Goal: Find specific page/section: Find specific page/section

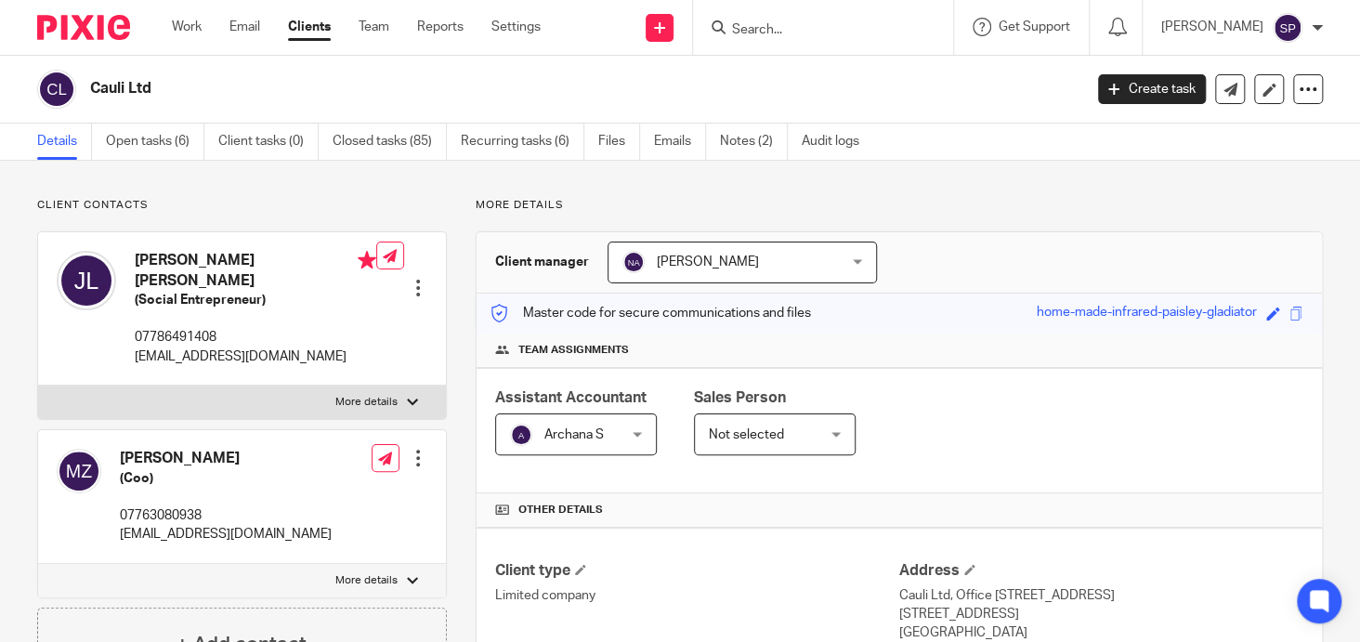
click at [746, 25] on input "Search" at bounding box center [813, 30] width 167 height 17
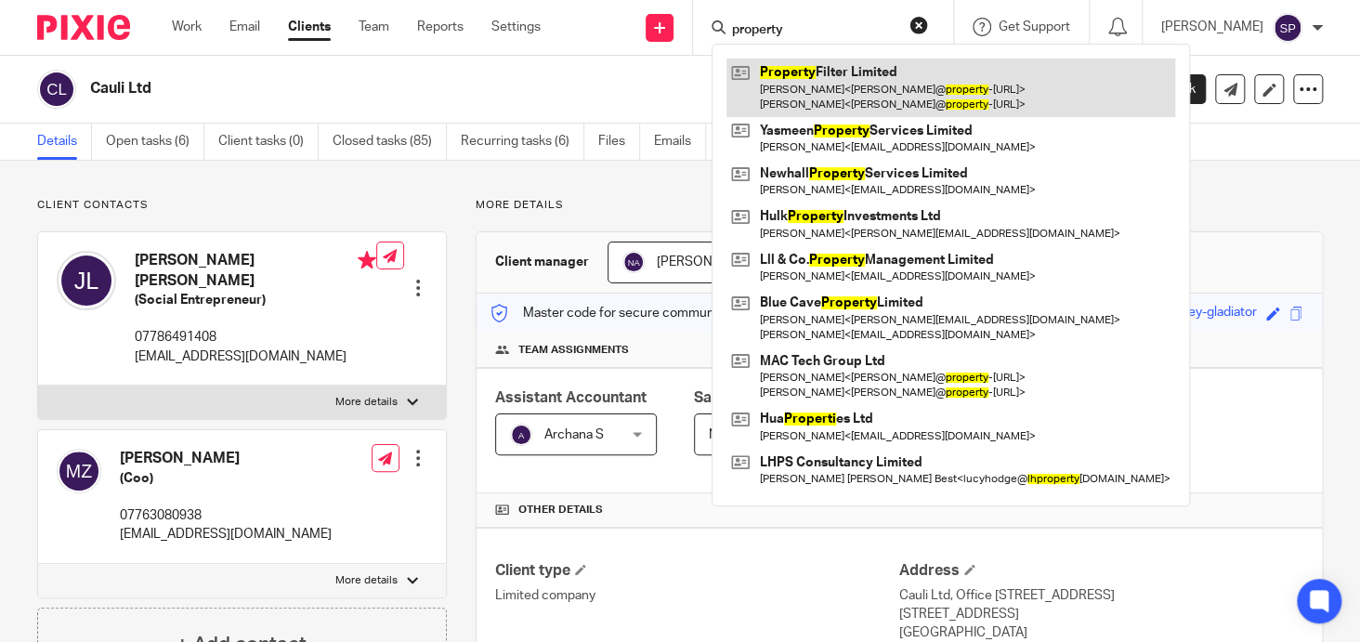
type input "property"
click at [830, 78] on link at bounding box center [951, 88] width 449 height 58
click at [830, 68] on link at bounding box center [951, 88] width 449 height 58
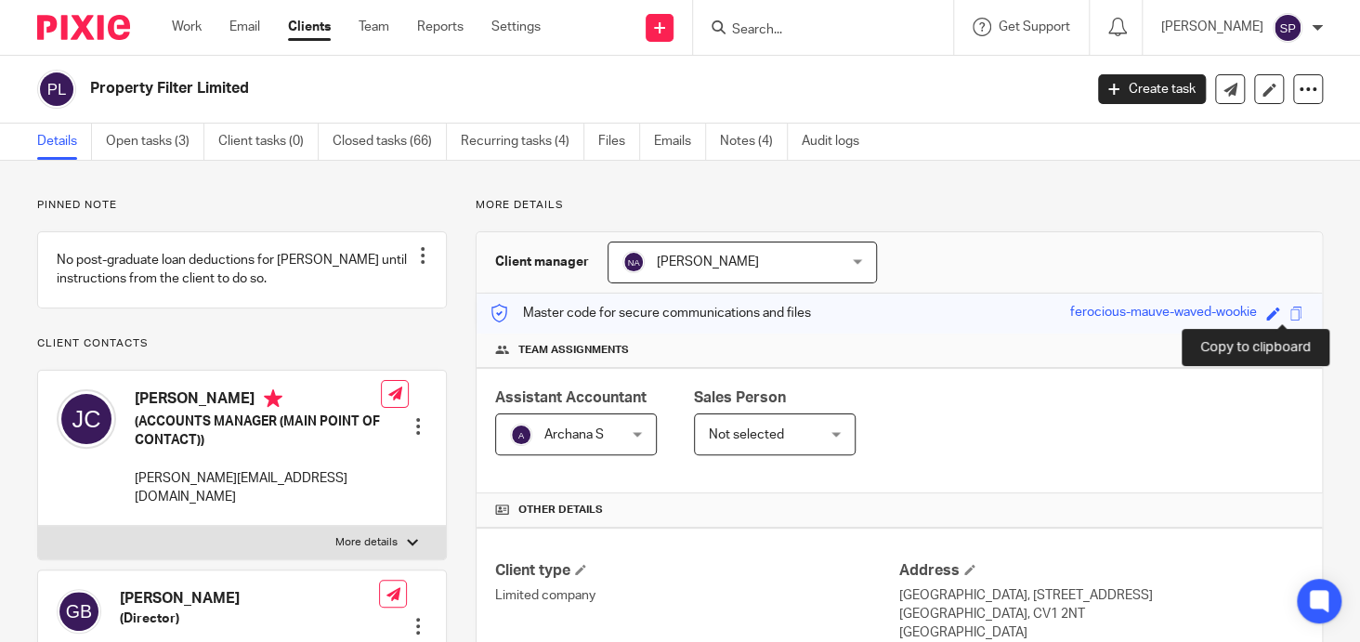
click at [1290, 315] on span at bounding box center [1297, 314] width 14 height 14
click at [779, 28] on input "Search" at bounding box center [813, 30] width 167 height 17
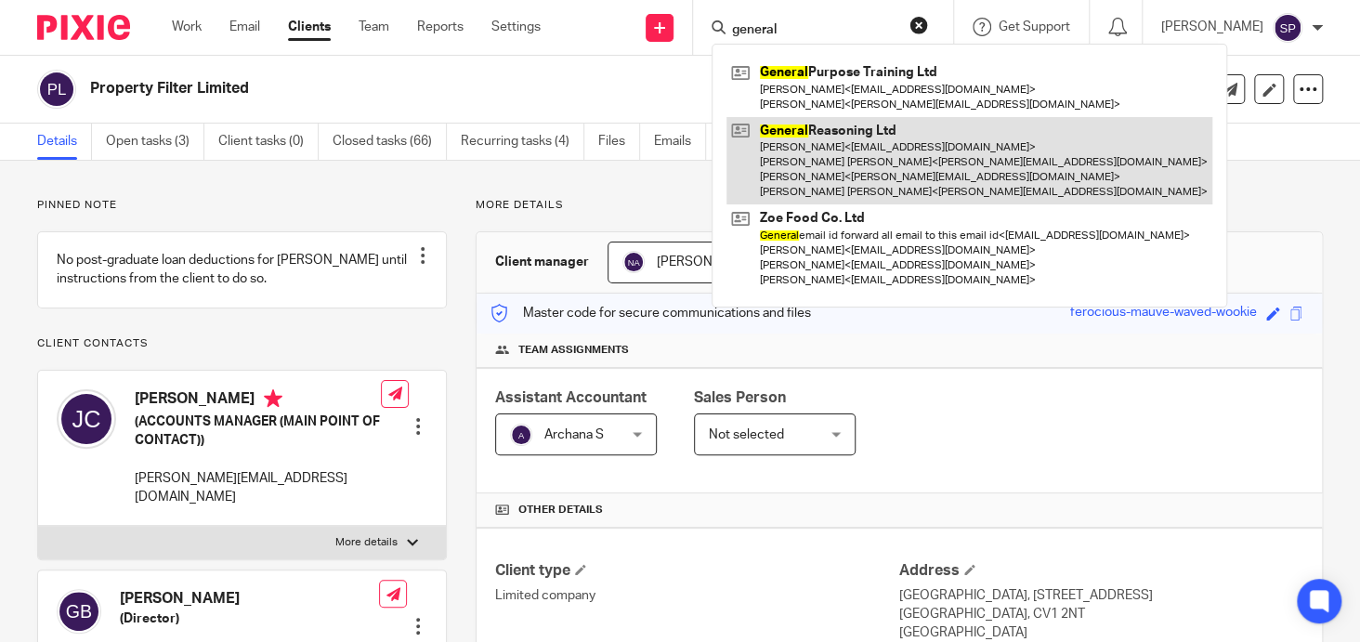
type input "general"
click at [853, 127] on link at bounding box center [970, 161] width 486 height 88
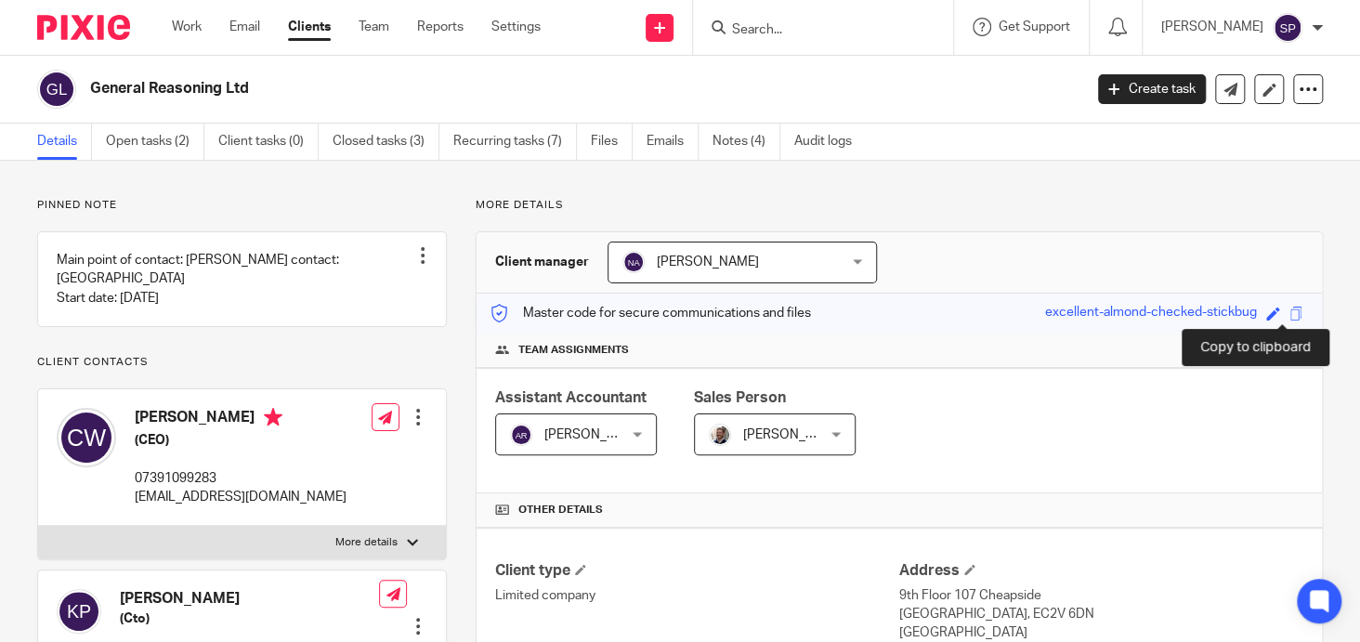
click at [1290, 312] on span at bounding box center [1297, 314] width 14 height 14
